Goal: Navigation & Orientation: Understand site structure

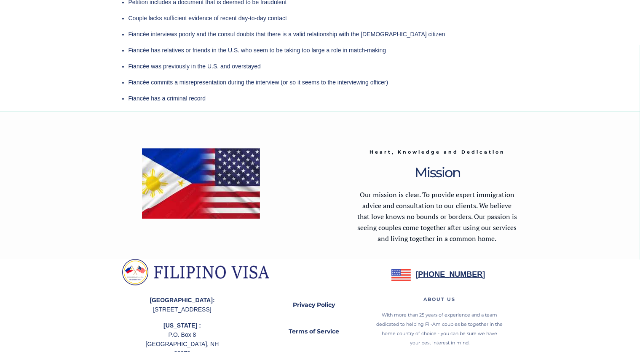
scroll to position [2472, 0]
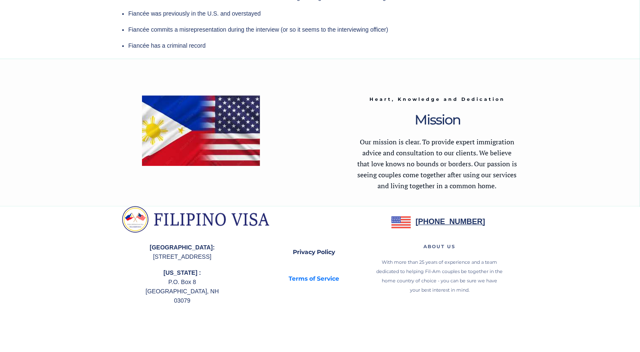
click at [290, 284] on link "Terms of Service" at bounding box center [314, 278] width 80 height 19
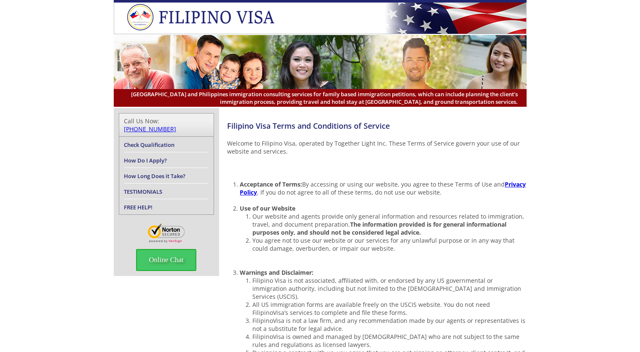
click at [403, 184] on span "By accessing or using our website, you agree to these Terms of Use and Privacy …" at bounding box center [383, 188] width 286 height 16
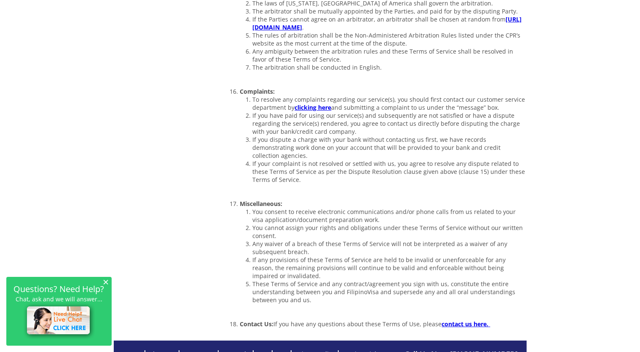
scroll to position [1336, 0]
